Goal: Find specific page/section: Find specific page/section

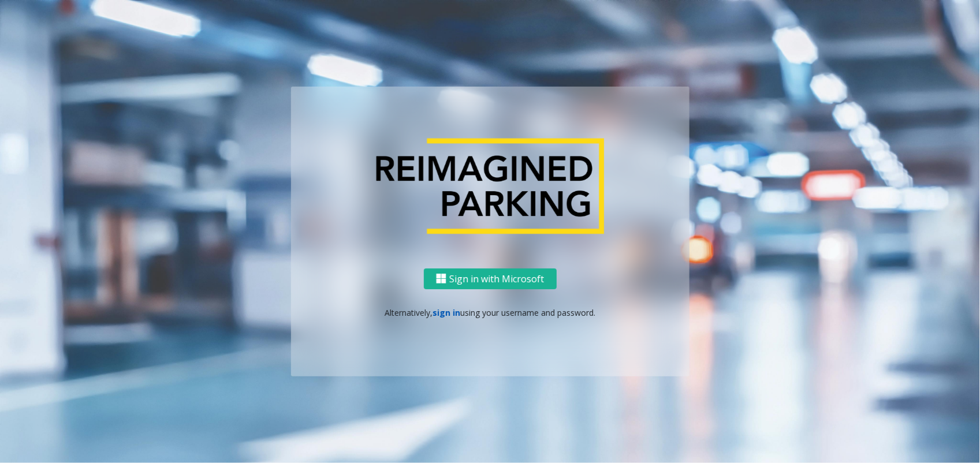
click at [457, 311] on link "sign in" at bounding box center [447, 312] width 28 height 11
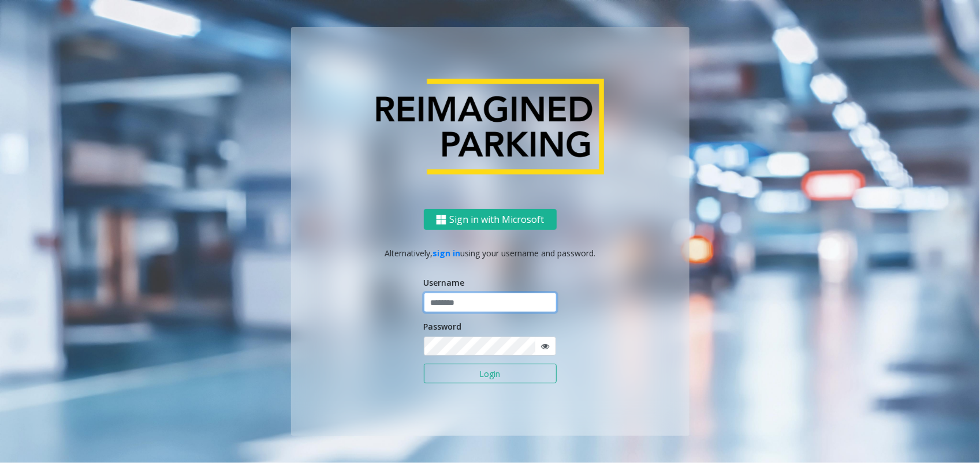
click at [479, 301] on input "text" at bounding box center [490, 303] width 133 height 20
type input "**********"
click at [424, 364] on button "Login" at bounding box center [490, 374] width 133 height 20
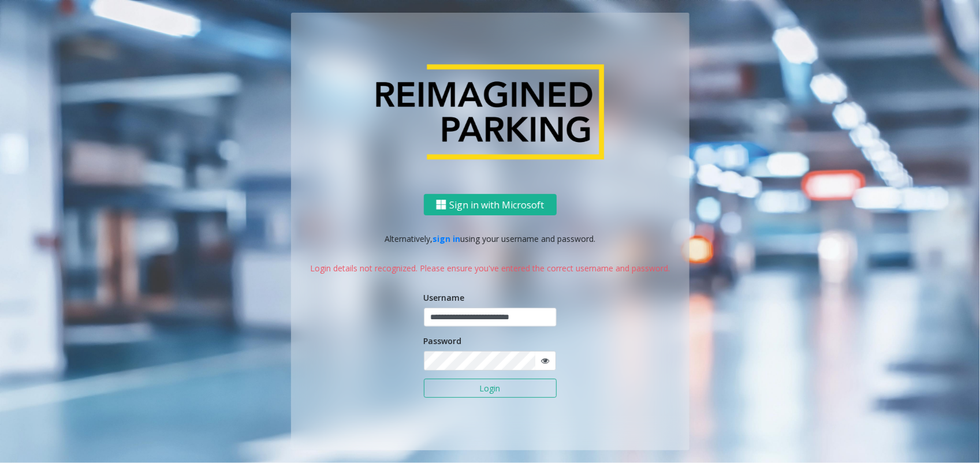
click at [552, 360] on span at bounding box center [545, 360] width 21 height 19
click at [543, 362] on icon at bounding box center [546, 361] width 8 height 8
click at [491, 394] on button "Login" at bounding box center [490, 389] width 133 height 20
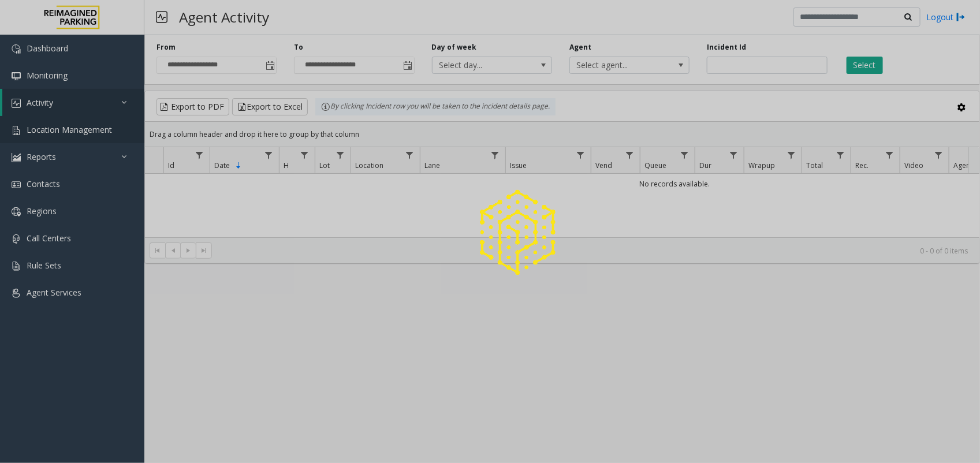
click at [55, 132] on span "Location Management" at bounding box center [69, 129] width 85 height 11
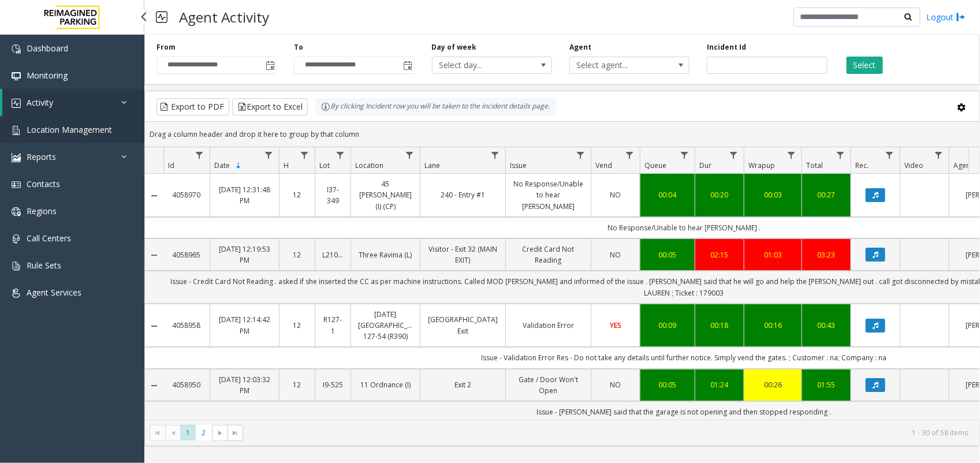
click at [55, 132] on span "Location Management" at bounding box center [69, 129] width 85 height 11
click at [54, 131] on span "Location Management" at bounding box center [69, 129] width 85 height 11
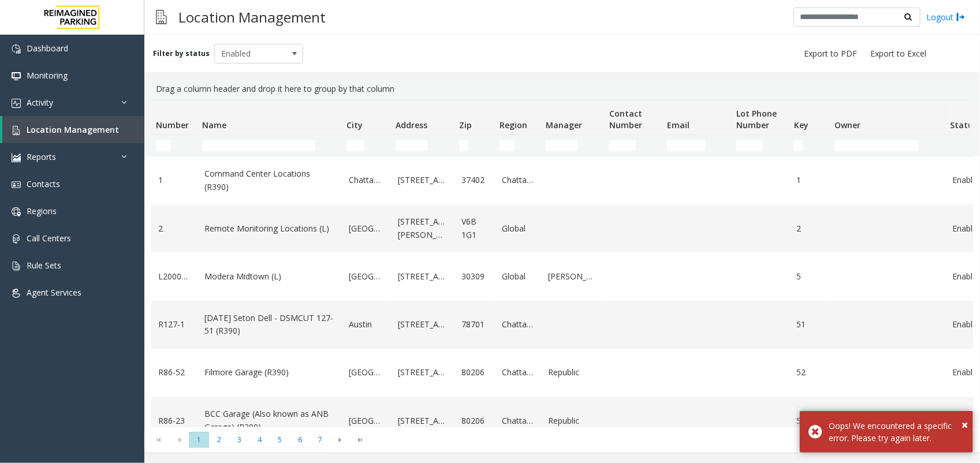
click at [228, 133] on th "Name" at bounding box center [270, 117] width 144 height 35
click at [226, 139] on td "Name Filter" at bounding box center [270, 145] width 144 height 21
click at [221, 142] on input "Name Filter" at bounding box center [258, 146] width 113 height 12
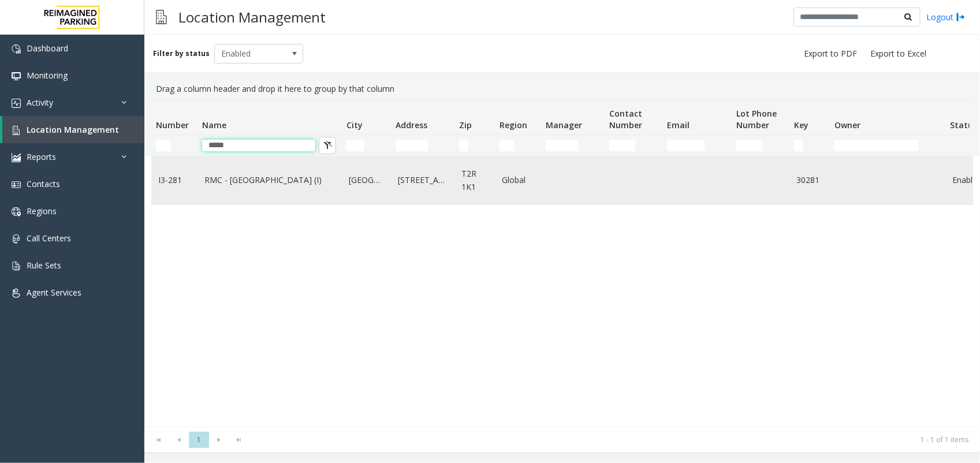
type input "*****"
click at [235, 174] on link "RMC - [GEOGRAPHIC_DATA] (I)" at bounding box center [269, 180] width 131 height 13
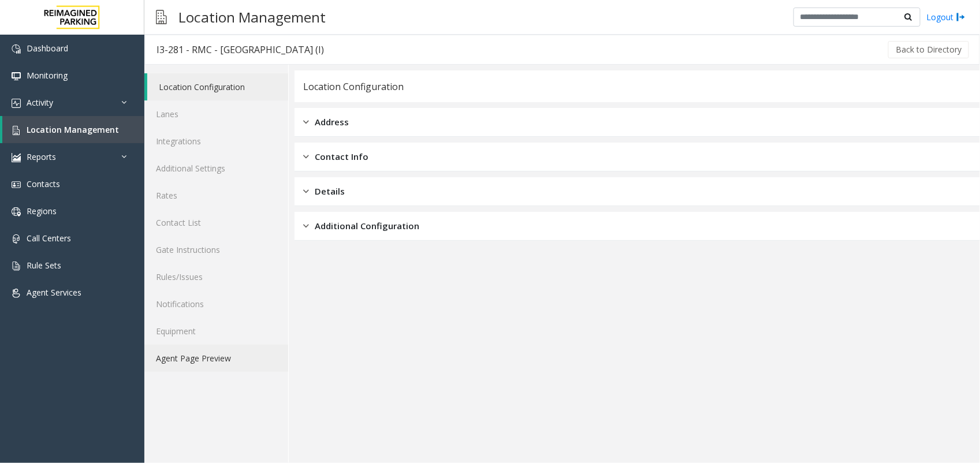
click at [222, 368] on link "Agent Page Preview" at bounding box center [216, 358] width 144 height 27
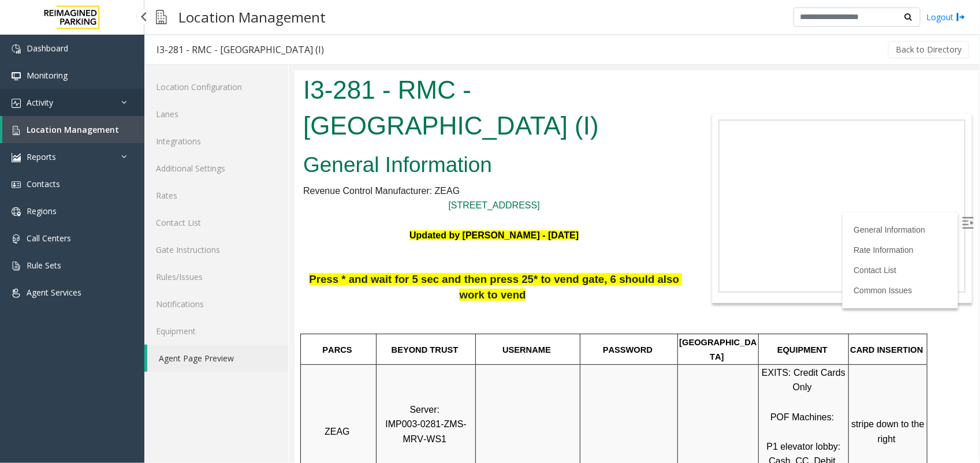
click at [32, 97] on span "Activity" at bounding box center [40, 102] width 27 height 11
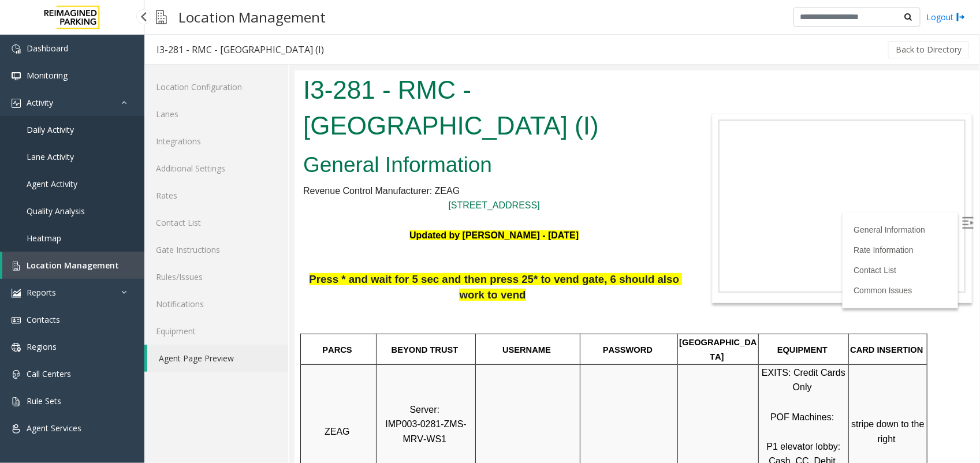
click at [67, 182] on span "Agent Activity" at bounding box center [52, 183] width 51 height 11
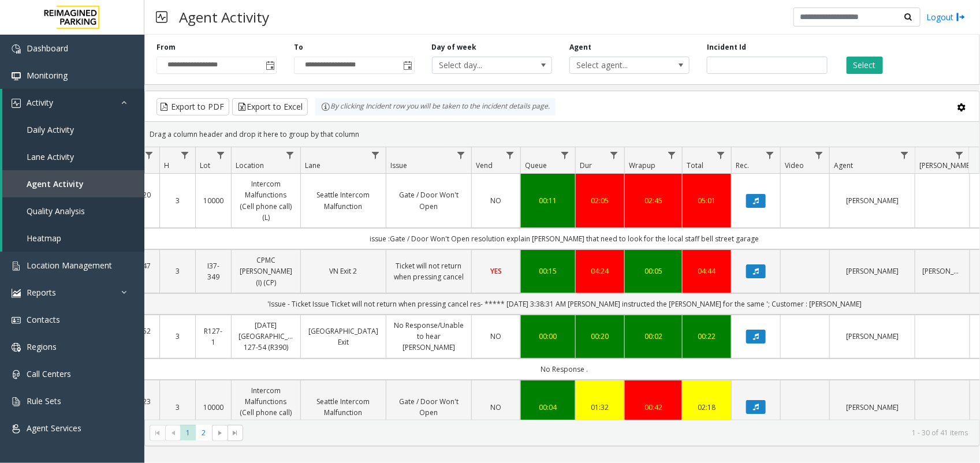
scroll to position [0, 88]
